Goal: Task Accomplishment & Management: Manage account settings

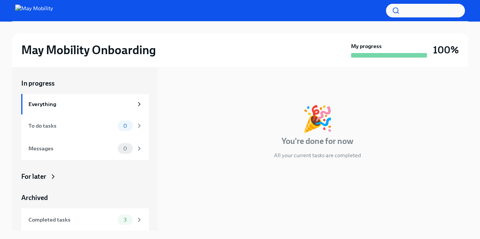
scroll to position [1, 0]
click at [99, 126] on div "To do tasks" at bounding box center [71, 125] width 86 height 8
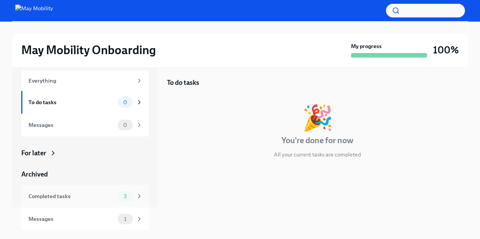
click at [99, 200] on div "Completed tasks 3" at bounding box center [85, 196] width 114 height 11
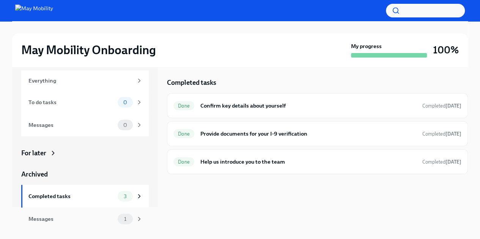
click at [108, 221] on div "Messages" at bounding box center [71, 219] width 86 height 8
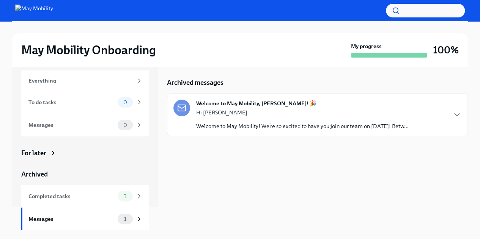
click at [340, 109] on p "Hi [PERSON_NAME]" at bounding box center [302, 113] width 212 height 8
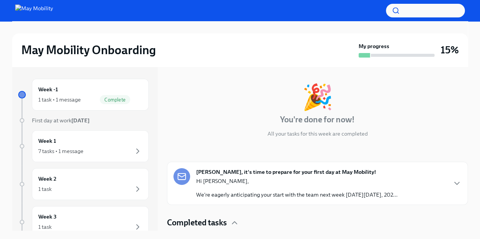
scroll to position [57, 0]
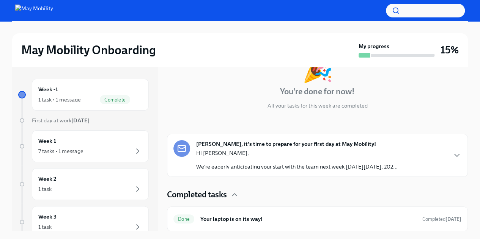
click at [315, 152] on p "Hi [PERSON_NAME]," at bounding box center [296, 153] width 201 height 8
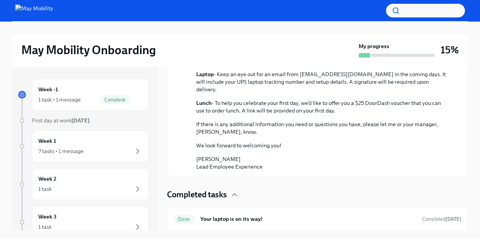
scroll to position [1, 0]
click at [281, 216] on h6 "Your laptop is on its way!" at bounding box center [308, 218] width 216 height 8
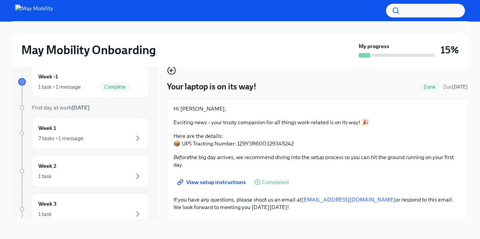
click at [172, 68] on icon "button" at bounding box center [171, 70] width 9 height 9
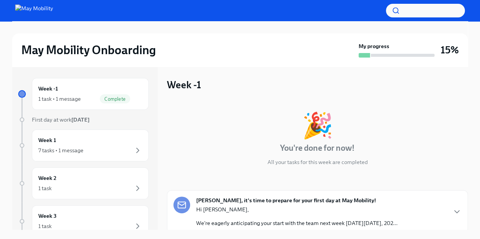
scroll to position [57, 0]
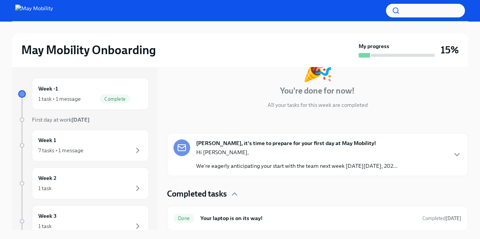
click at [49, 120] on span "First day at work Aug 25th" at bounding box center [61, 119] width 58 height 7
click at [76, 138] on div "Week 1 7 tasks • 1 message" at bounding box center [90, 145] width 104 height 19
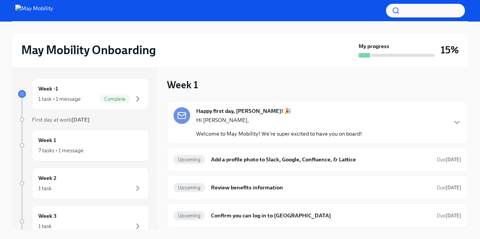
click at [235, 119] on p "Hi Helena," at bounding box center [279, 120] width 166 height 8
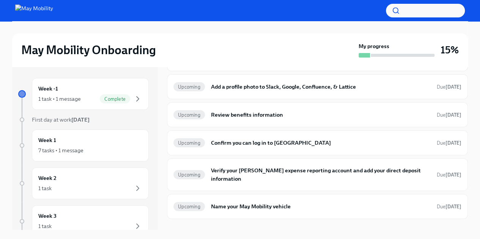
scroll to position [247, 0]
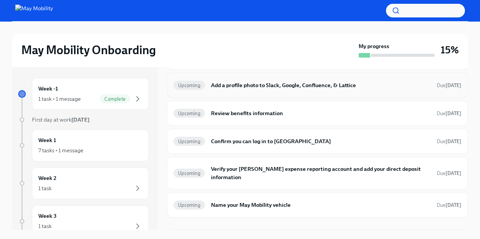
click at [260, 90] on div "Upcoming Add a profile photo to Slack, Google, Confluence, & Lattice Due in 6 d…" at bounding box center [317, 85] width 288 height 12
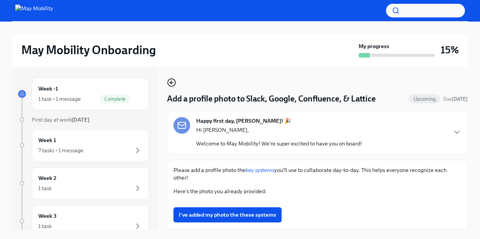
click at [173, 82] on icon "button" at bounding box center [171, 82] width 9 height 9
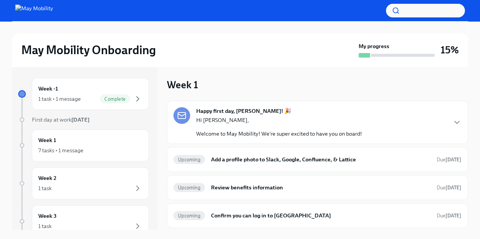
click at [237, 128] on div "Hi Helena, Welcome to May Mobility! We're super excited to have you on board!" at bounding box center [279, 126] width 166 height 21
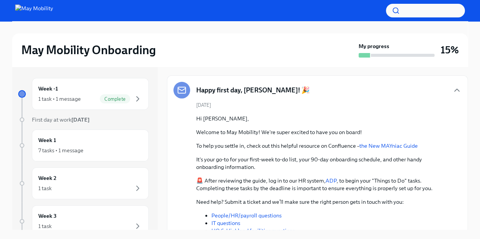
scroll to position [25, 0]
click at [101, 97] on span "Complete" at bounding box center [115, 99] width 30 height 6
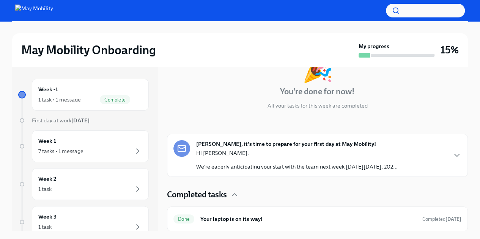
scroll to position [1, 0]
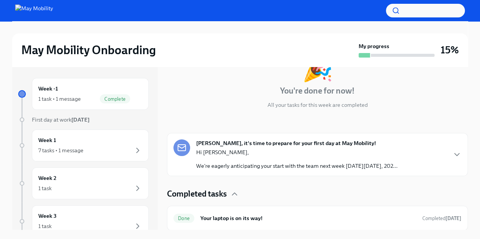
click at [300, 161] on div "Hi Helena, We're eagerly anticipating your start with the team next week on Mon…" at bounding box center [296, 159] width 201 height 21
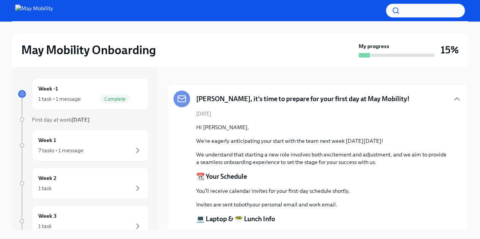
scroll to position [104, 0]
